Goal: Task Accomplishment & Management: Manage account settings

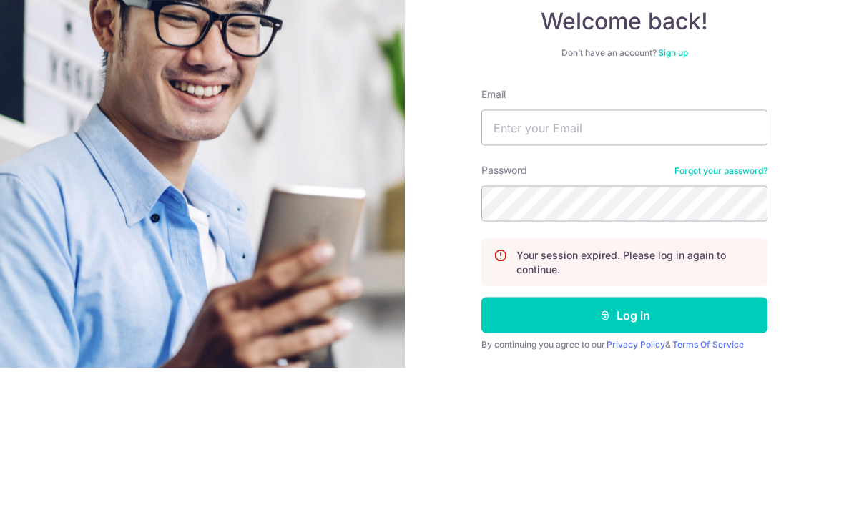
scroll to position [142, 0]
type input "Emailjessicaliew@gmail.com"
click at [624, 439] on button "Log in" at bounding box center [624, 457] width 286 height 36
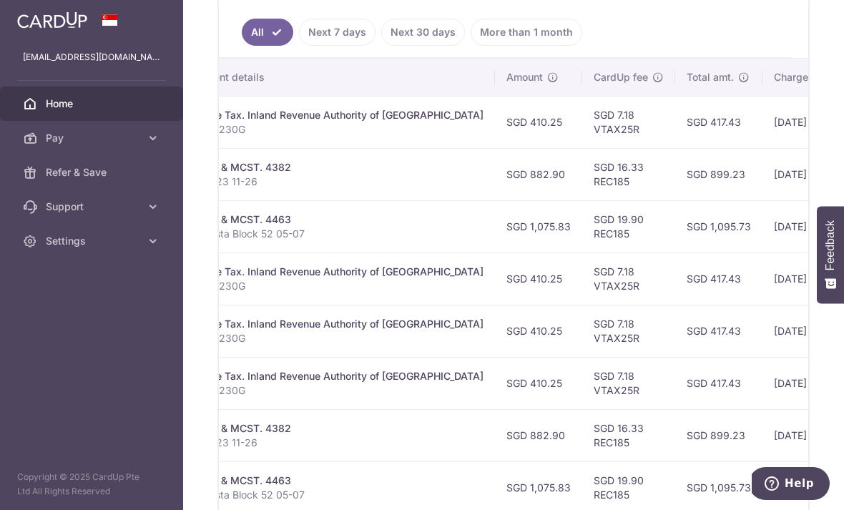
scroll to position [0, 336]
click at [188, 189] on p "Block 23 11-26" at bounding box center [336, 182] width 296 height 14
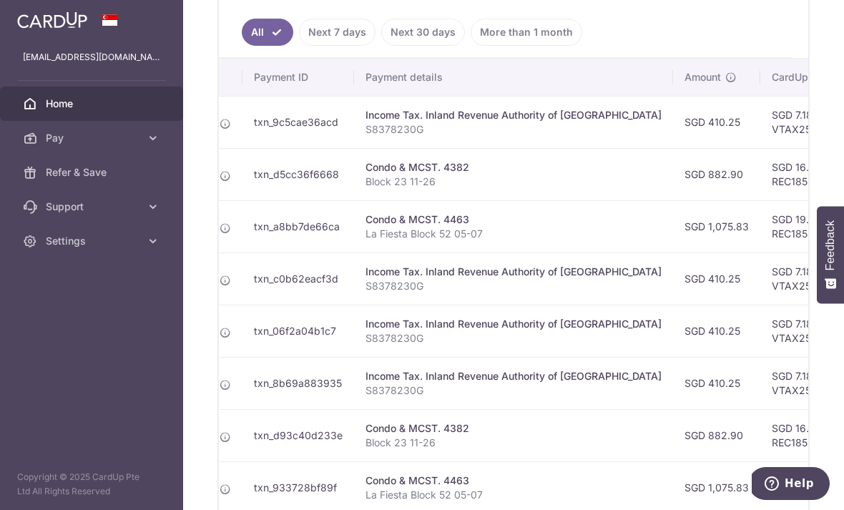
scroll to position [0, 114]
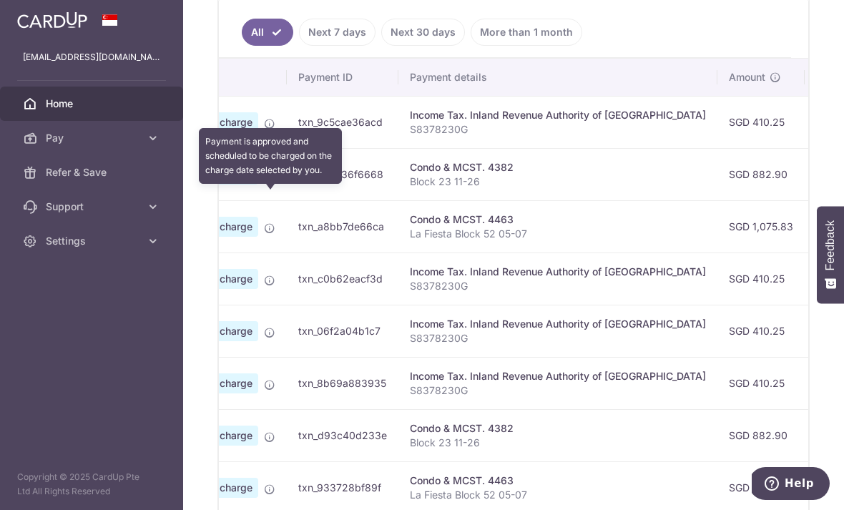
click at [264, 182] on icon at bounding box center [269, 175] width 11 height 11
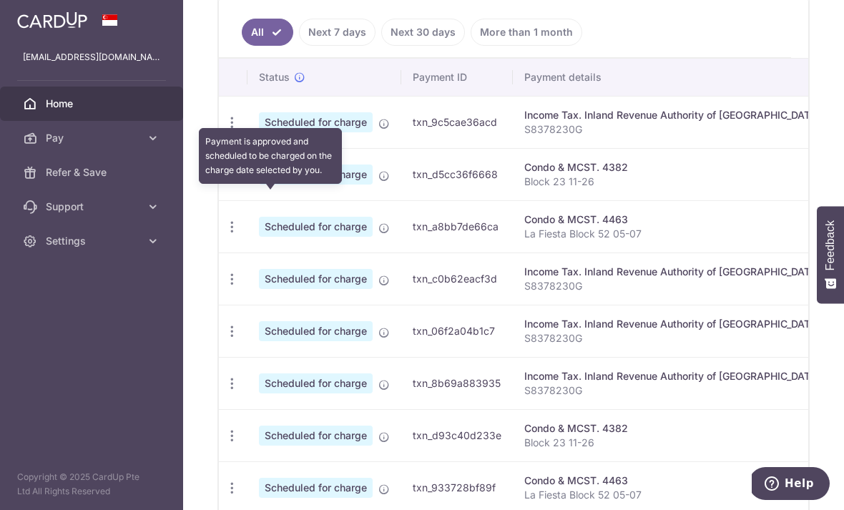
scroll to position [0, 0]
click at [225, 130] on icon "button" at bounding box center [232, 122] width 15 height 15
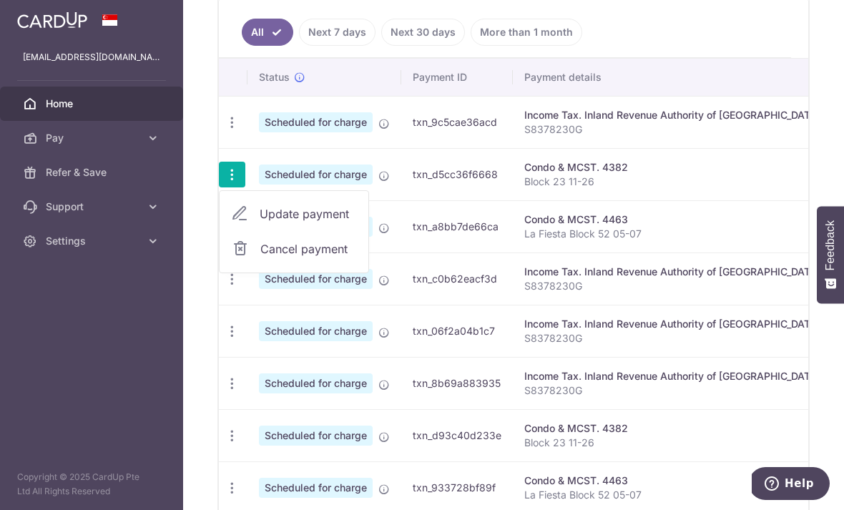
click at [260, 222] on span "Update payment" at bounding box center [308, 213] width 97 height 17
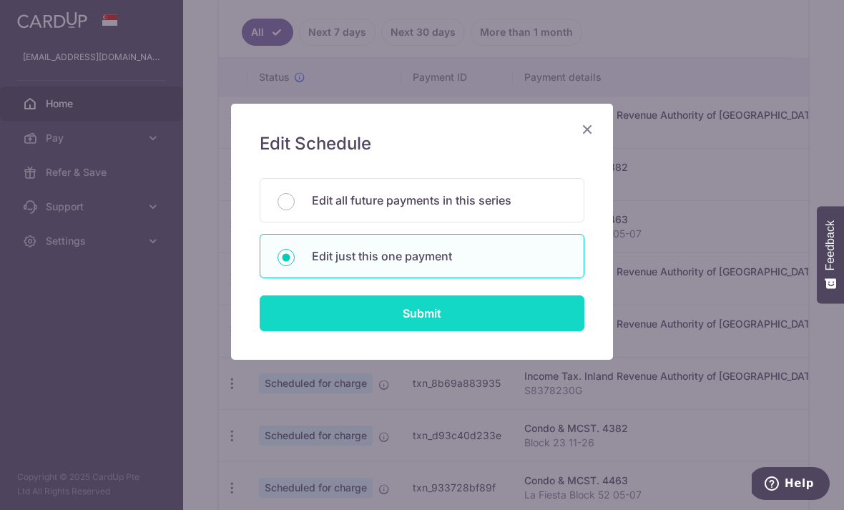
click at [371, 311] on input "Submit" at bounding box center [422, 313] width 325 height 36
radio input "true"
type input "882.90"
type input "[DATE]"
type input "Block 23 11-26"
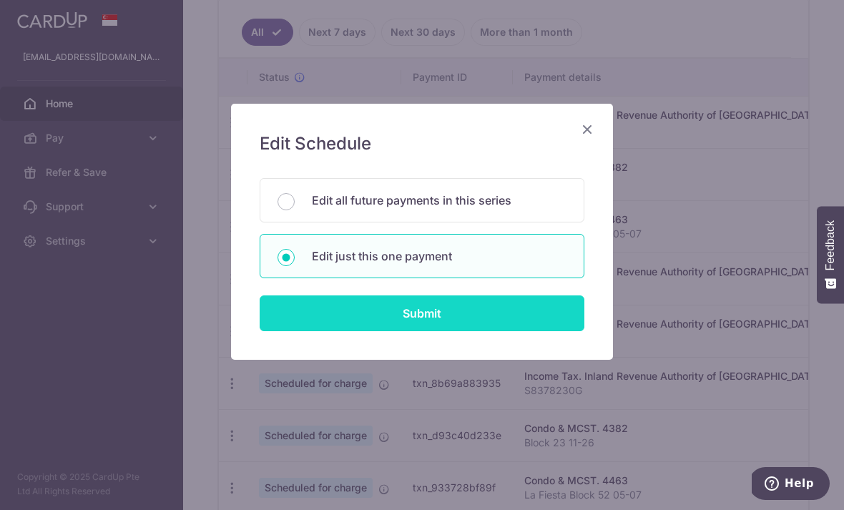
type input "REC185"
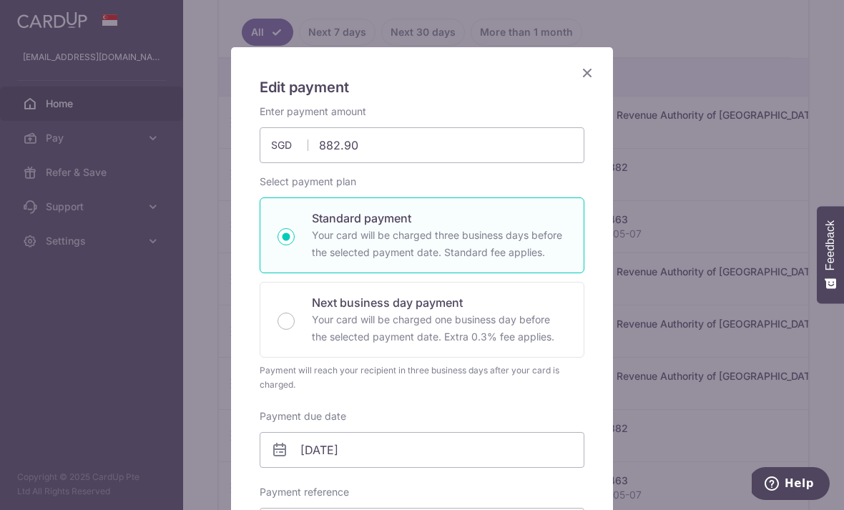
scroll to position [63, 0]
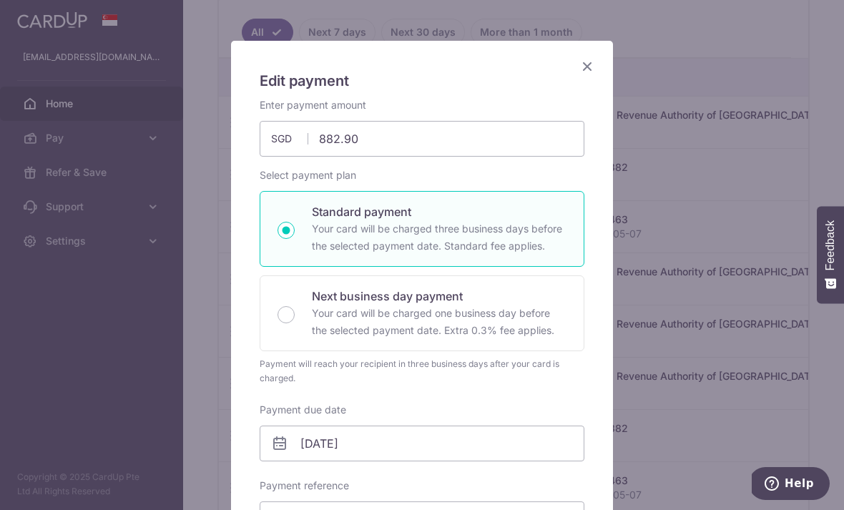
click at [595, 67] on icon "Close" at bounding box center [587, 66] width 17 height 18
